Goal: Task Accomplishment & Management: Manage account settings

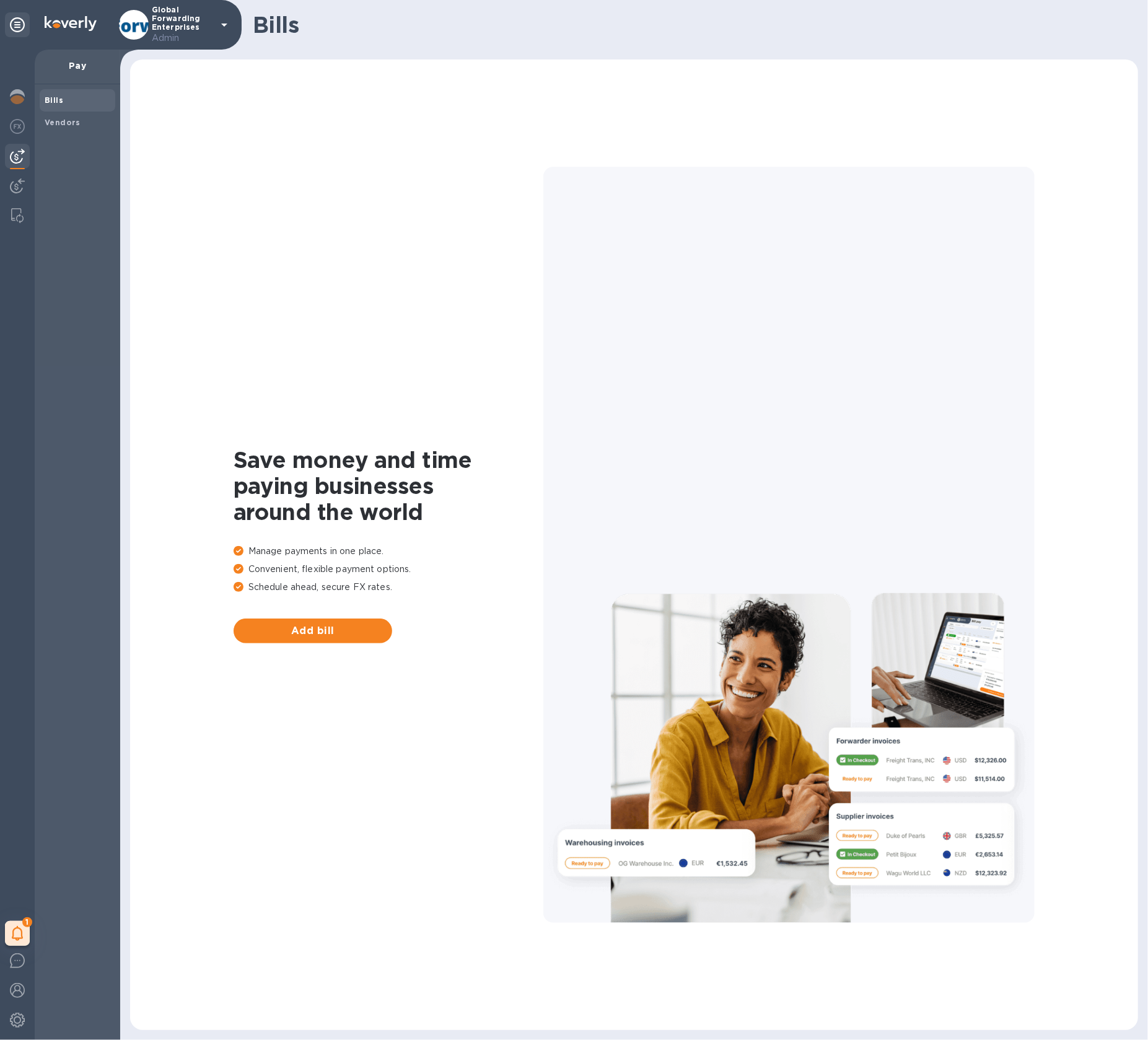
click at [18, 161] on img at bounding box center [17, 156] width 15 height 15
click at [94, 116] on span "Vendors" at bounding box center [77, 122] width 66 height 12
click at [15, 123] on img at bounding box center [17, 126] width 15 height 15
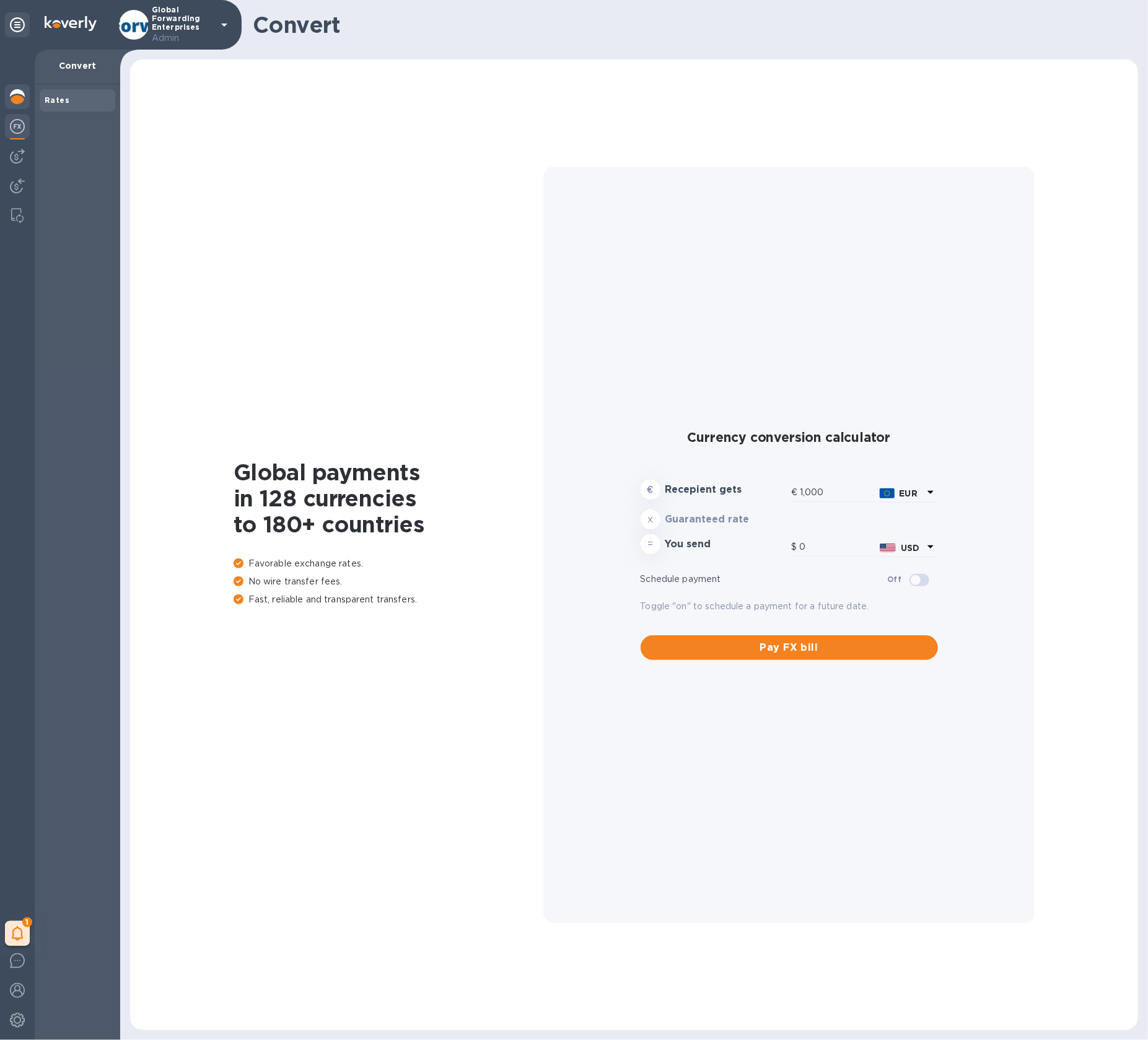
type input "1,189.54"
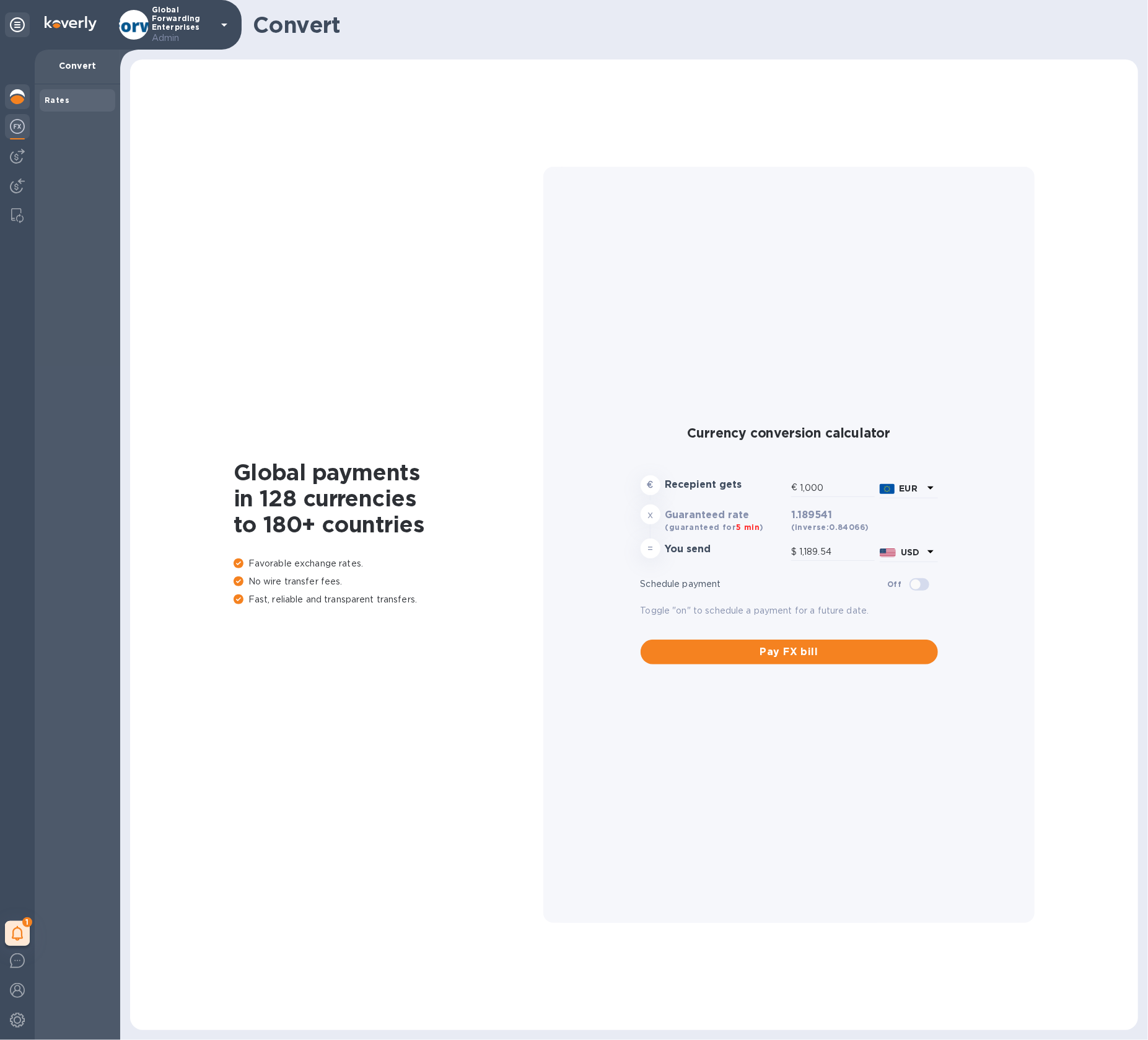
click at [15, 102] on img at bounding box center [17, 96] width 15 height 15
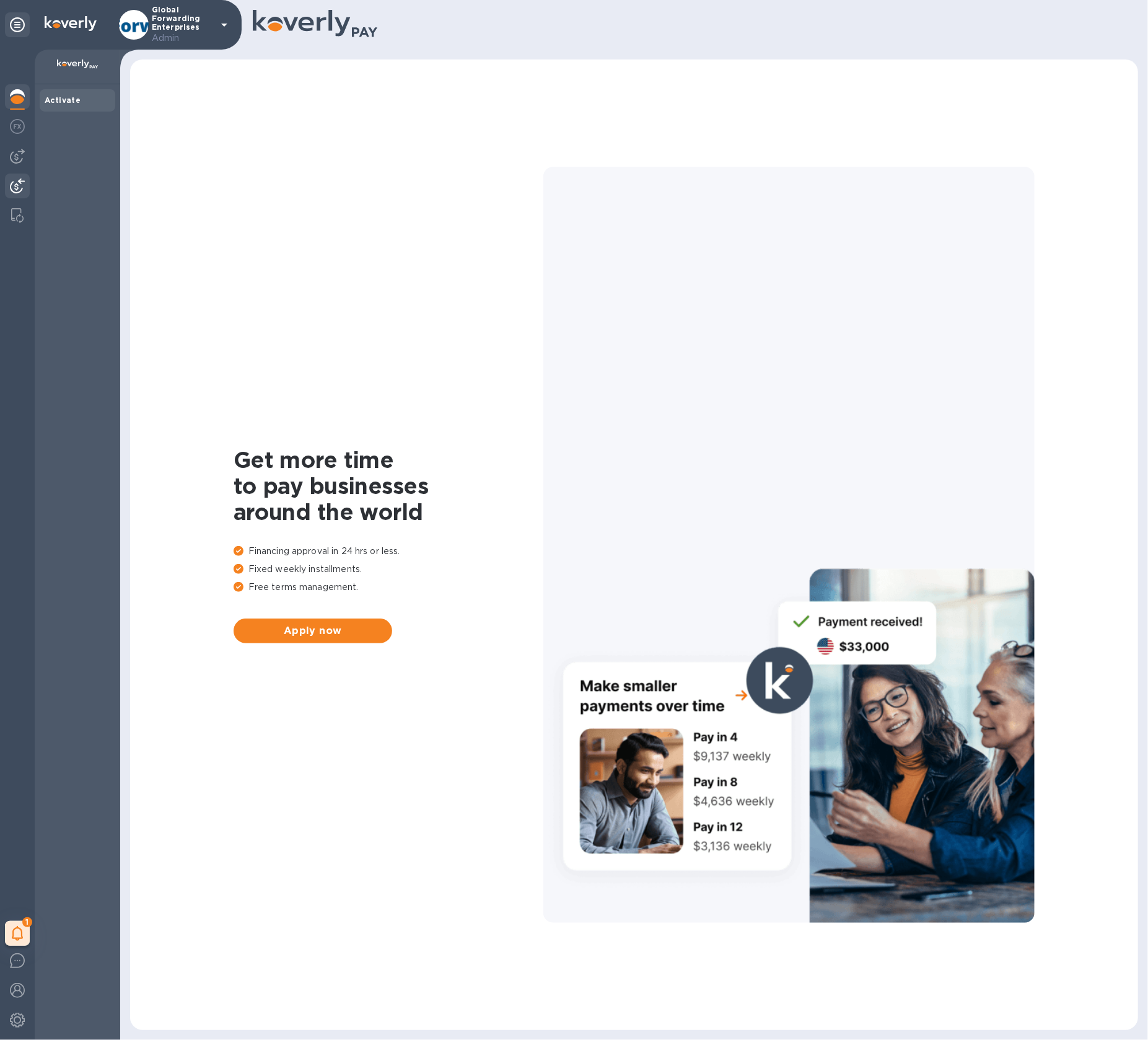
click at [21, 189] on img at bounding box center [17, 185] width 15 height 15
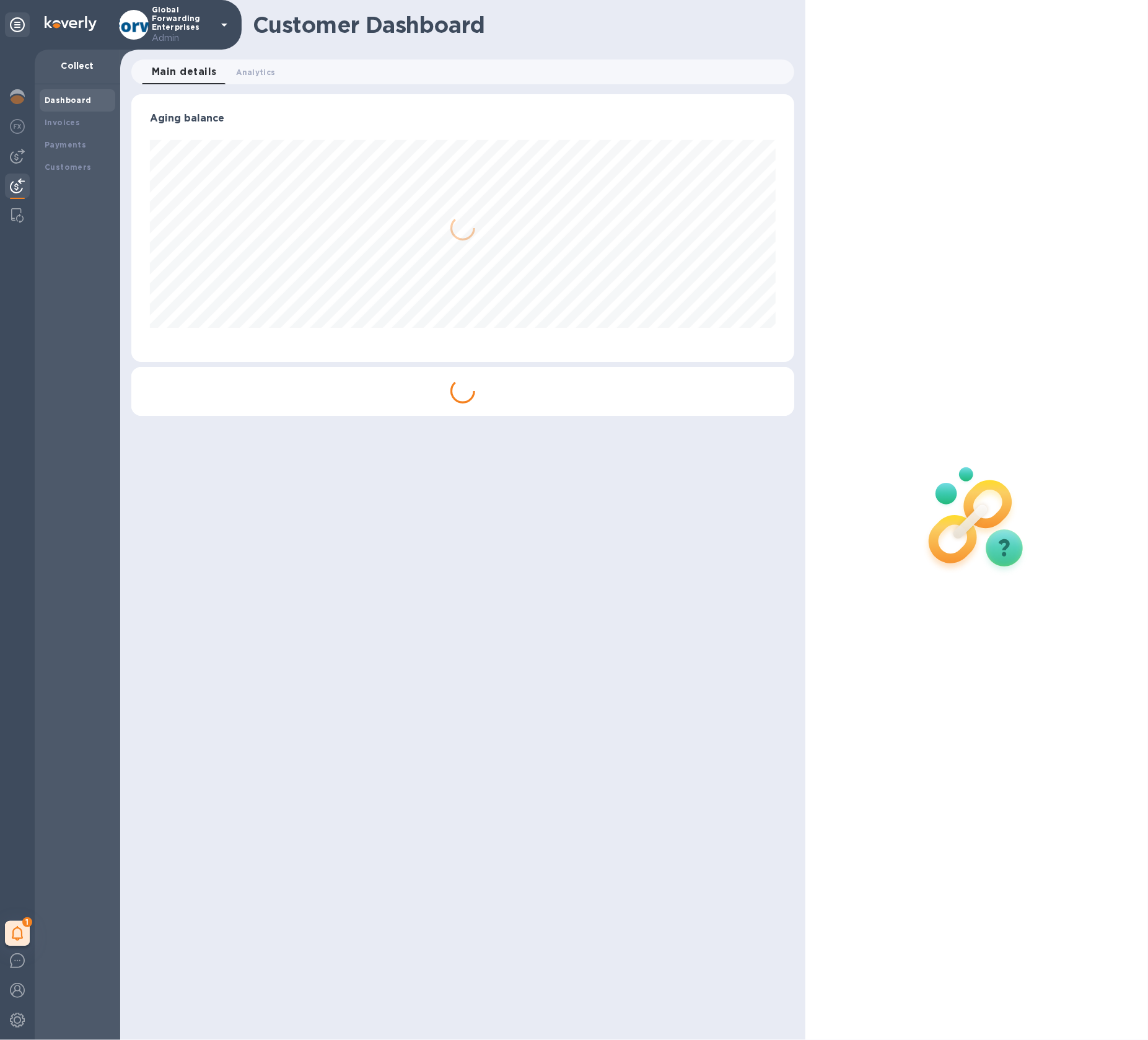
scroll to position [268, 662]
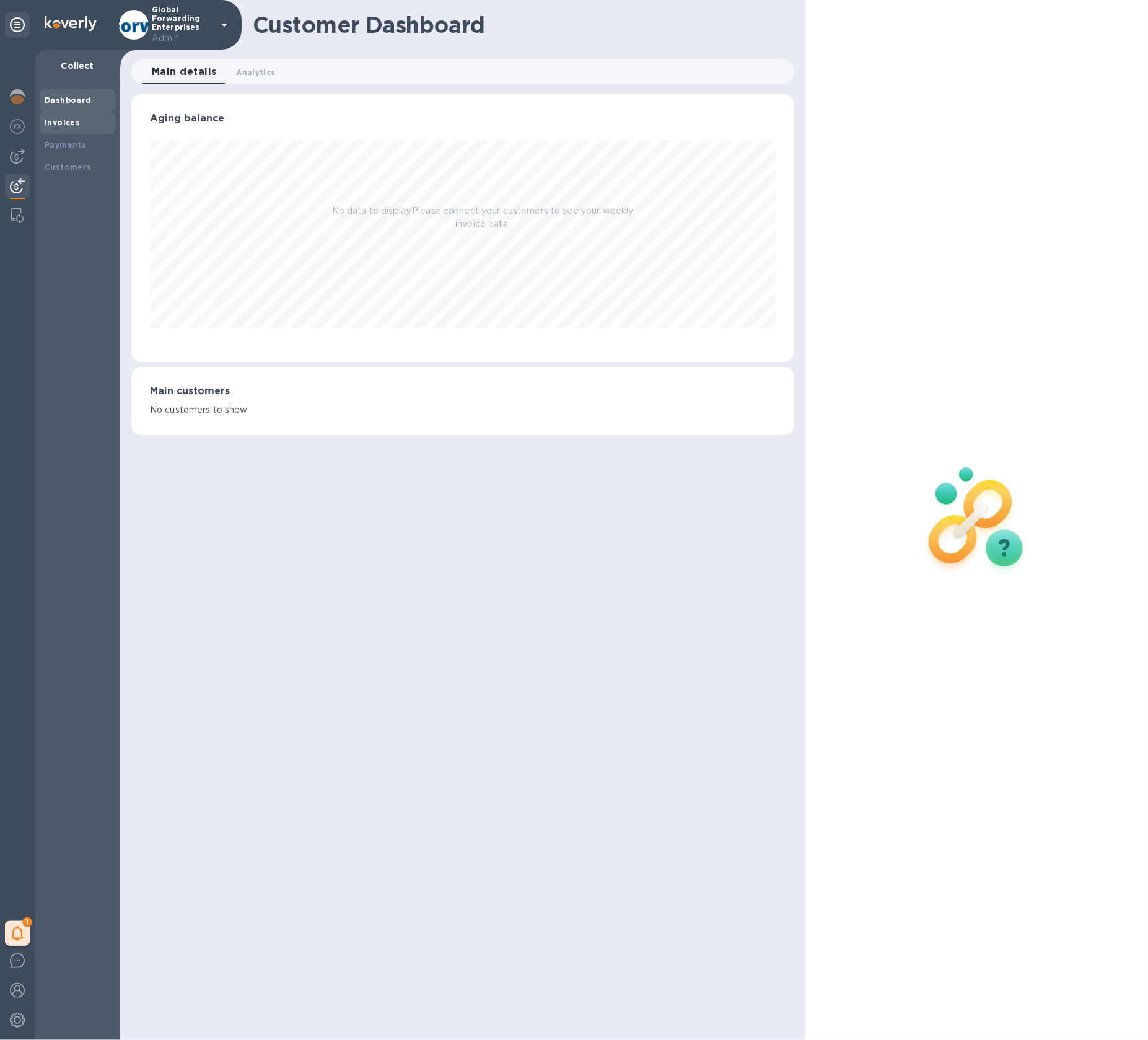
click at [68, 118] on b "Invoices" at bounding box center [62, 122] width 35 height 9
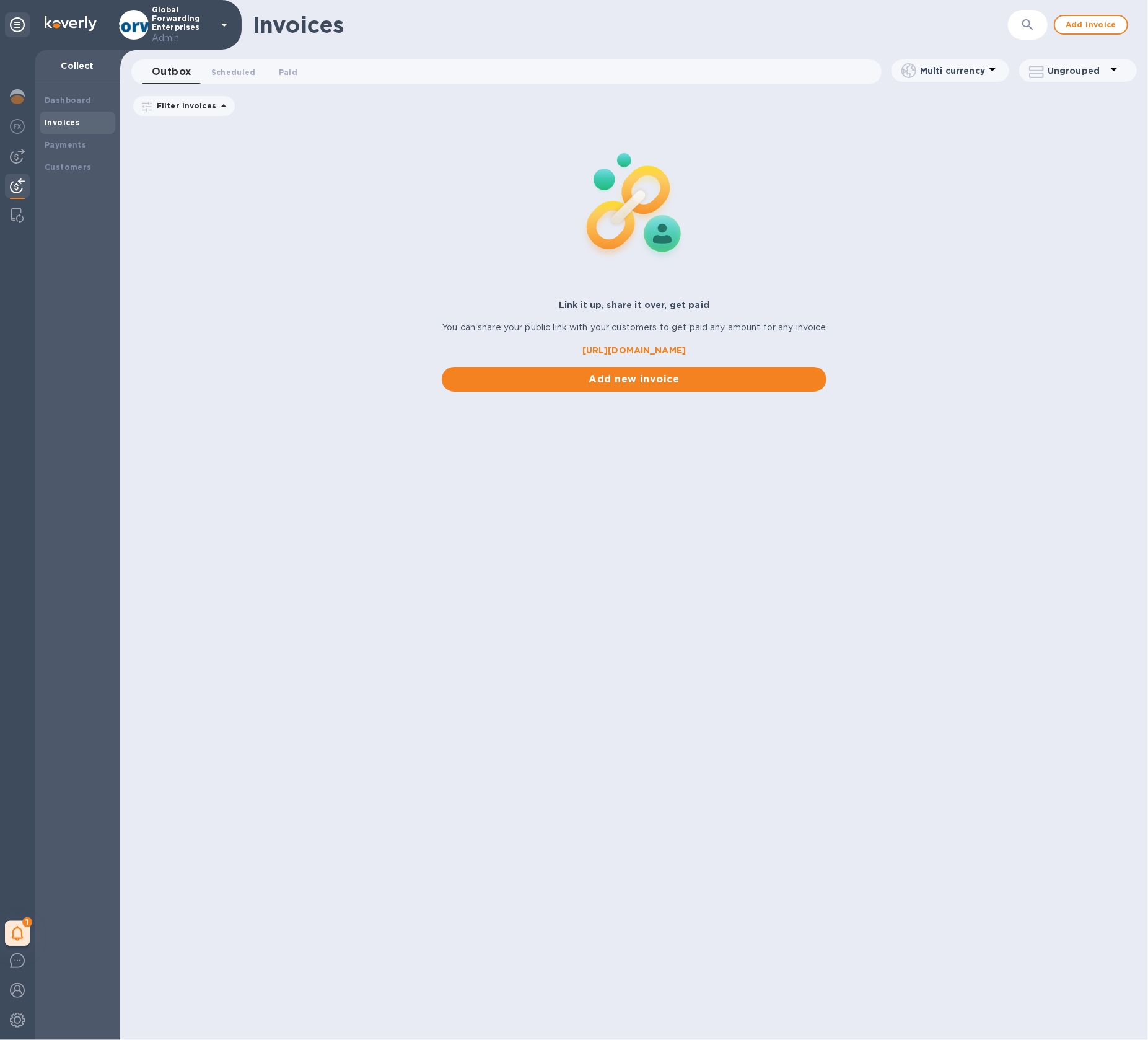
click at [61, 132] on div "Invoices" at bounding box center [78, 122] width 76 height 23
click at [62, 137] on div "Payments" at bounding box center [78, 145] width 76 height 23
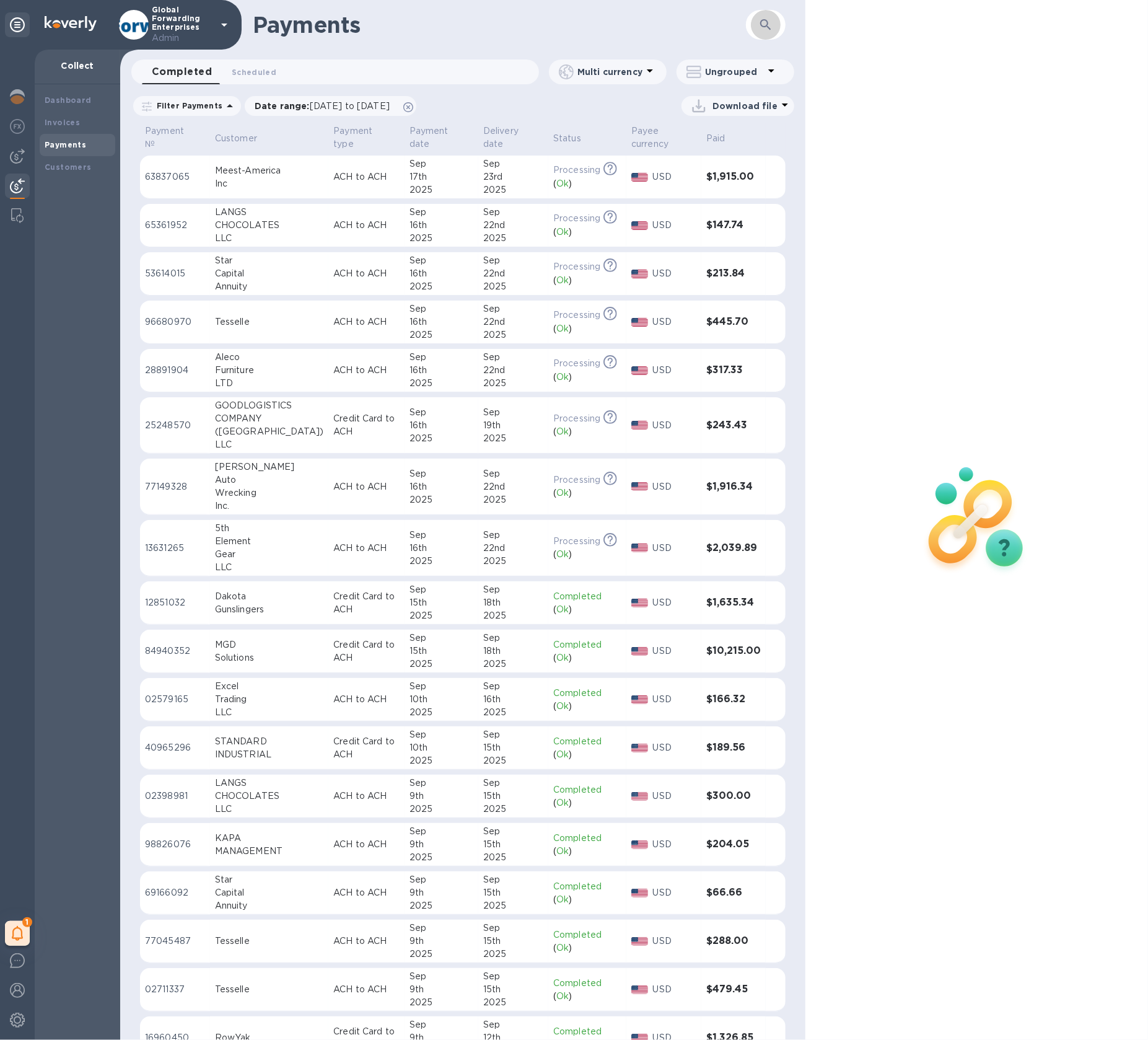
click at [767, 35] on button "button" at bounding box center [766, 24] width 30 height 30
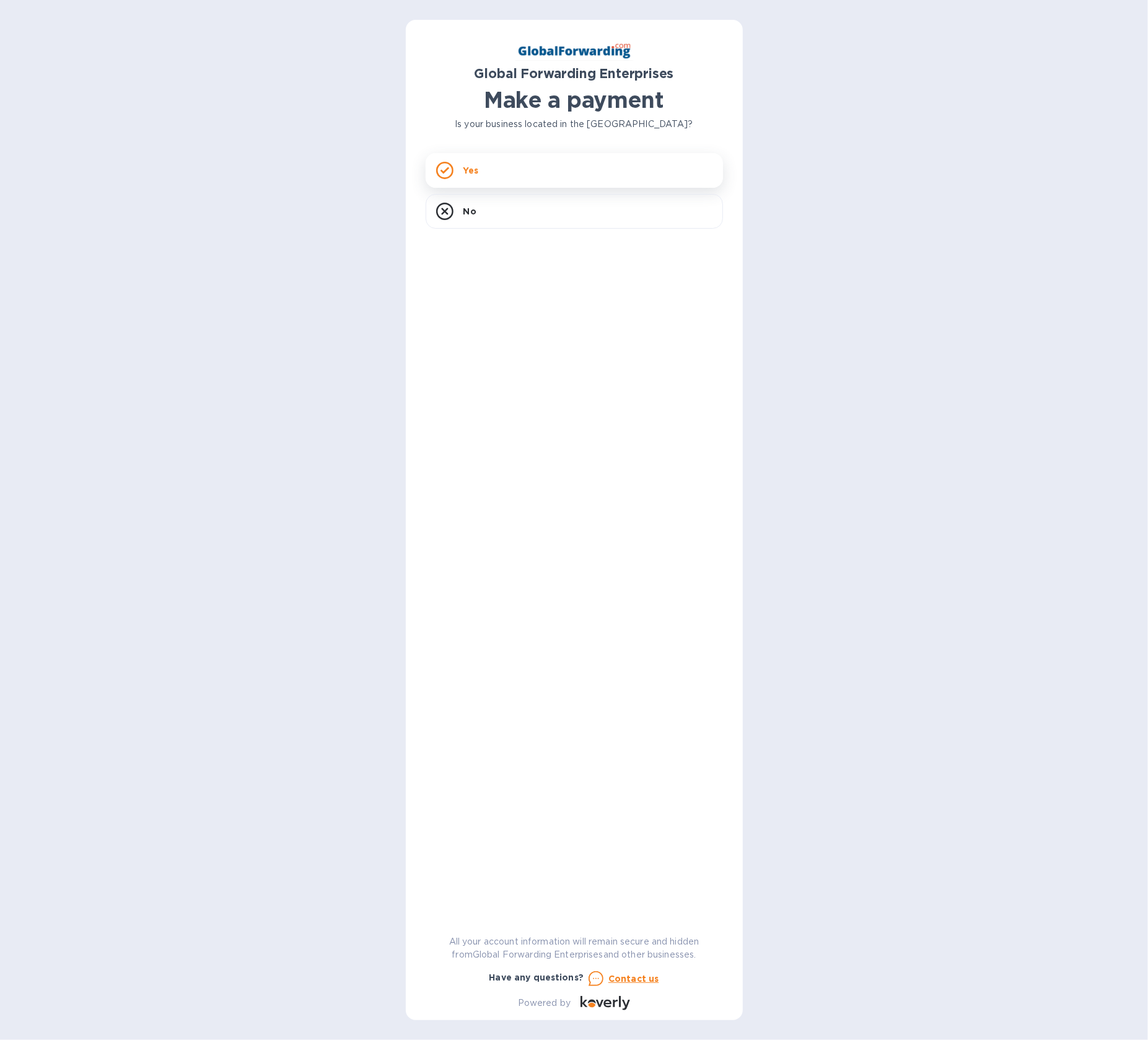
click at [528, 168] on div "Yes" at bounding box center [574, 170] width 297 height 35
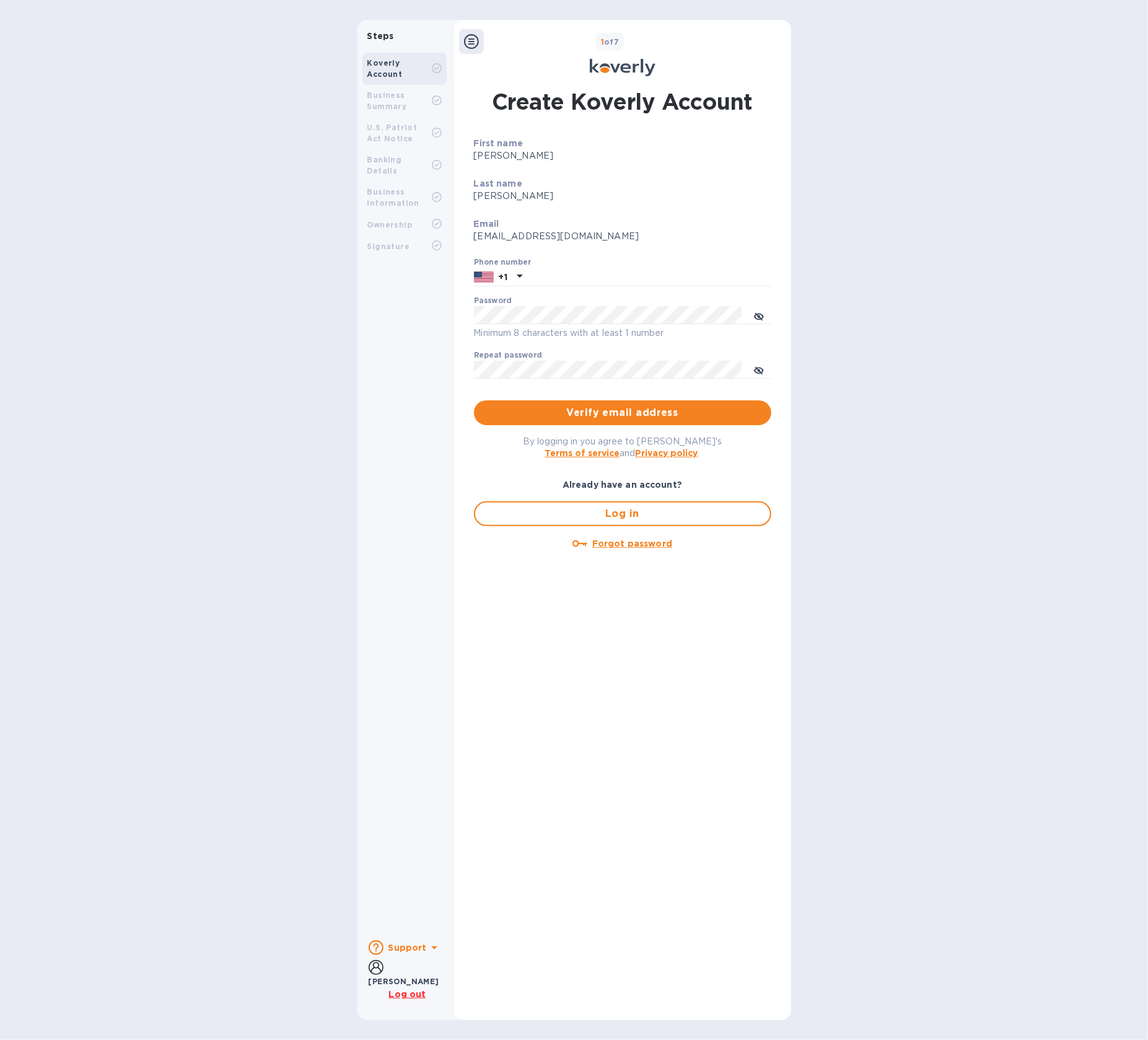
click at [385, 392] on div "Koverly Account Business Summary U.S. Patriot Act Notice Banking Details Busine…" at bounding box center [405, 489] width 94 height 882
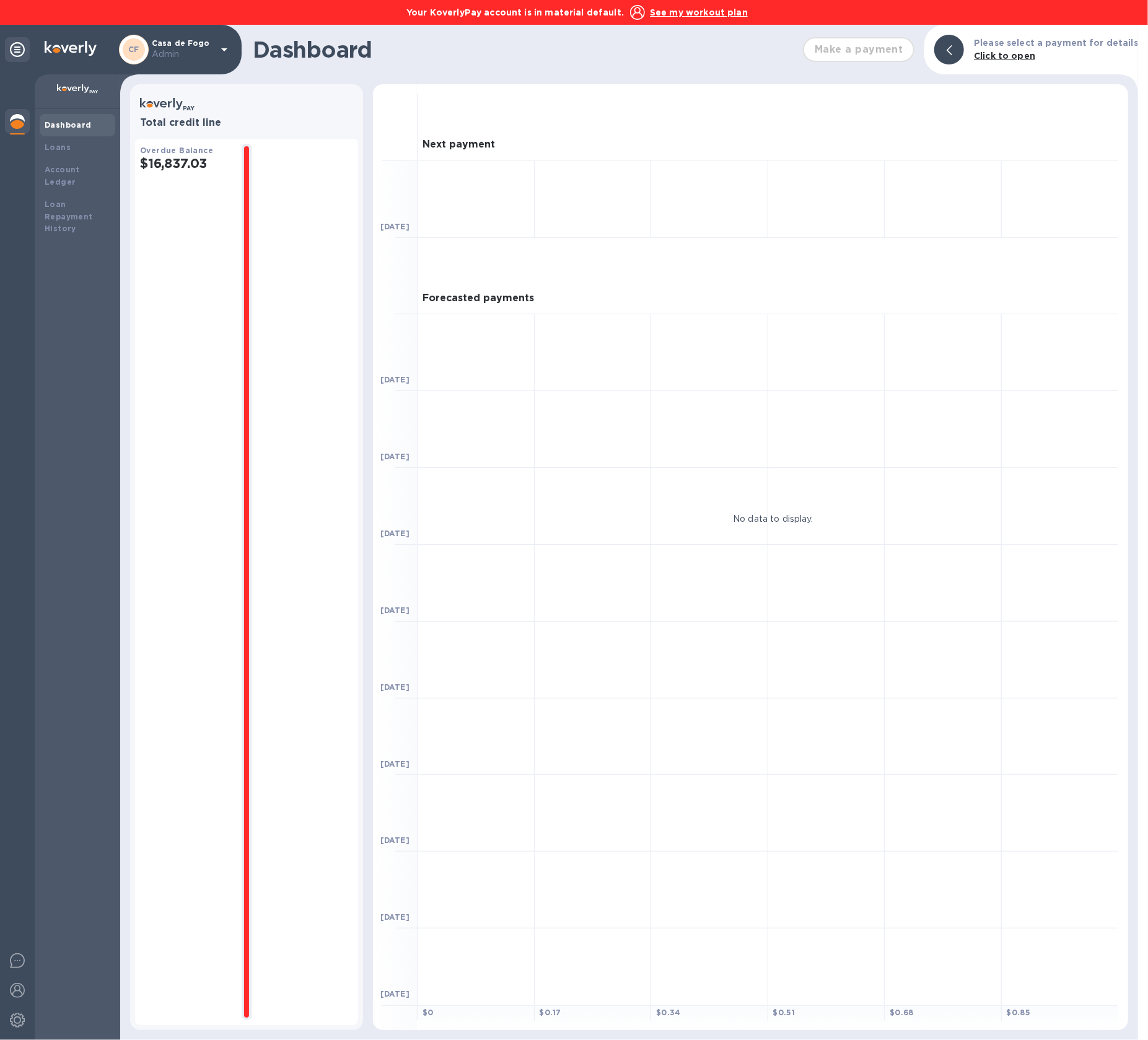
click at [327, 278] on div at bounding box center [307, 582] width 92 height 876
drag, startPoint x: 221, startPoint y: 163, endPoint x: 143, endPoint y: 160, distance: 78.1
click at [143, 160] on h2 "$16,837.03" at bounding box center [186, 163] width 92 height 15
copy h2 "$16,837.03"
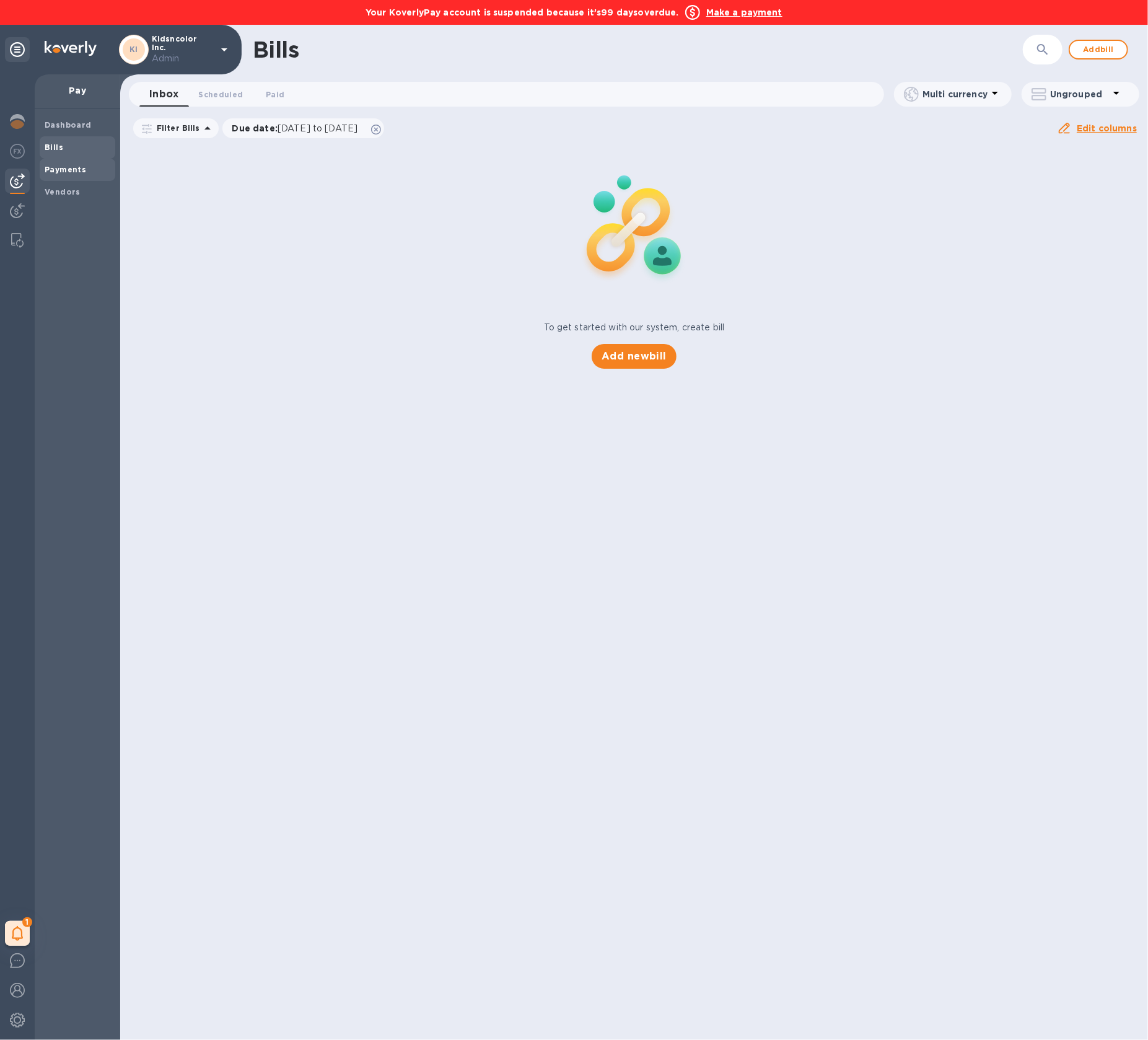
click at [77, 176] on span "Payments" at bounding box center [65, 169] width 42 height 12
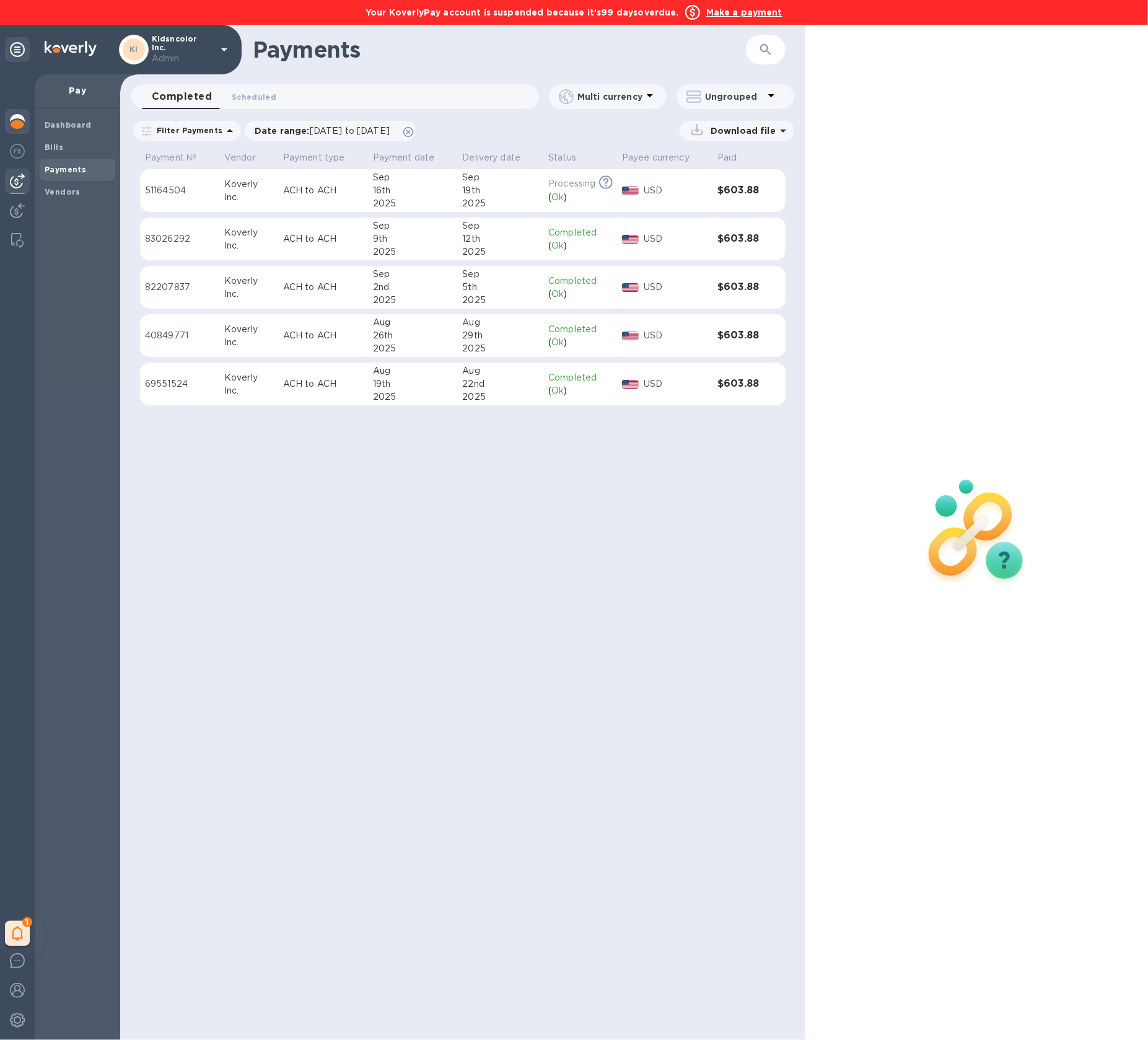
click at [17, 120] on img at bounding box center [17, 121] width 15 height 15
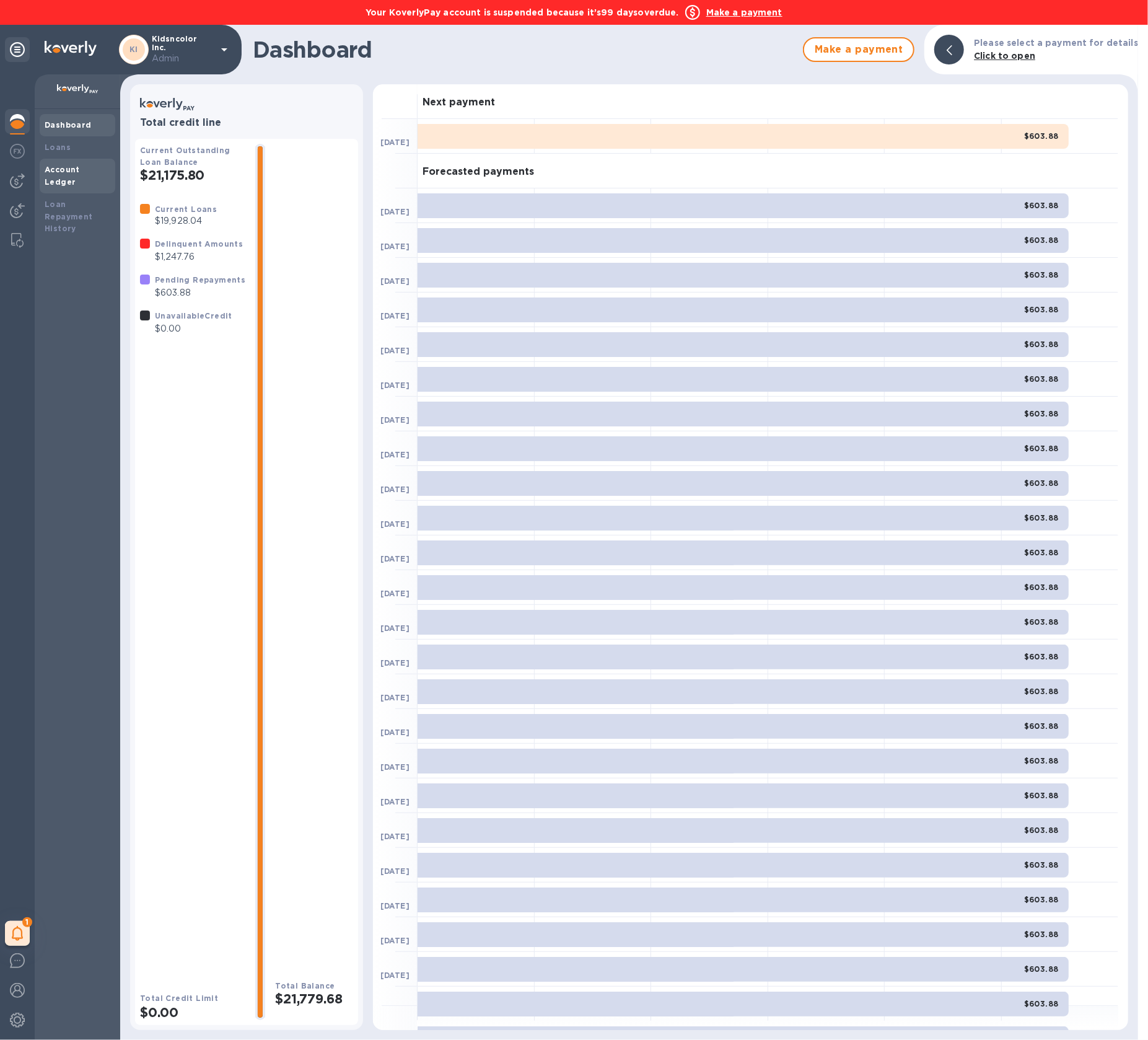
click at [80, 170] on b "Account Ledger" at bounding box center [62, 176] width 35 height 22
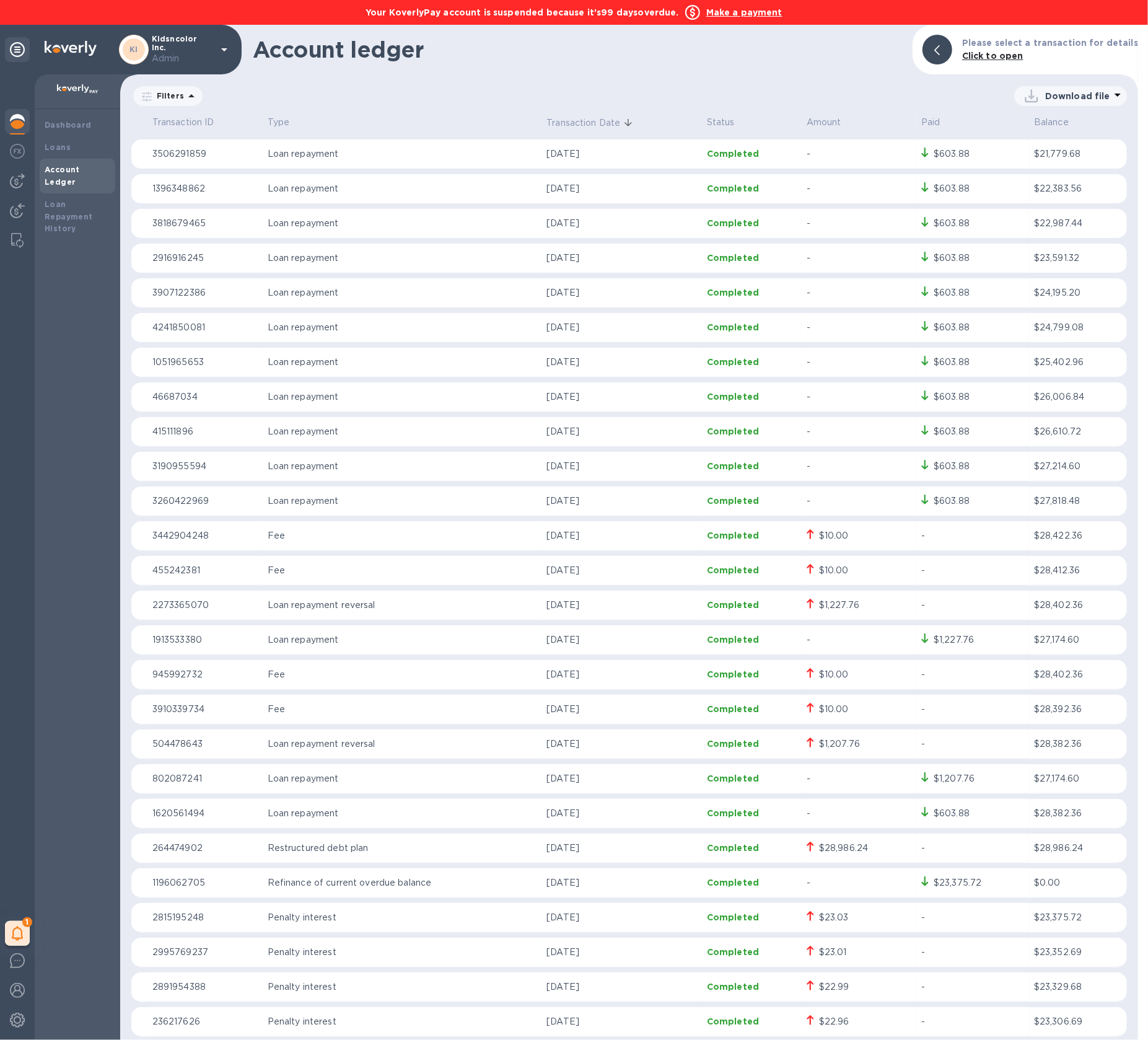
scroll to position [30, 0]
